Goal: Navigation & Orientation: Find specific page/section

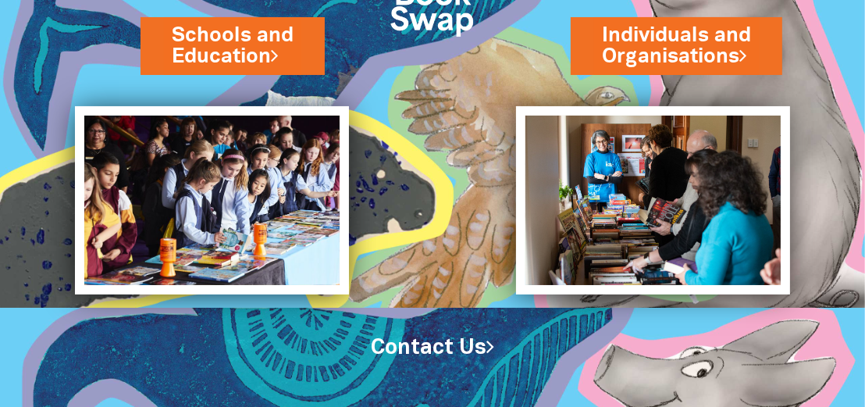
scroll to position [130, 0]
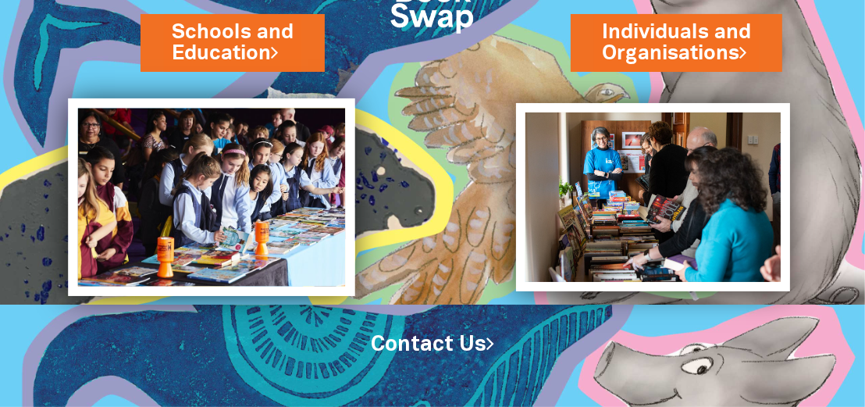
click at [207, 157] on img at bounding box center [212, 197] width 287 height 198
